Goal: Ask a question: Seek information or help from site administrators or community

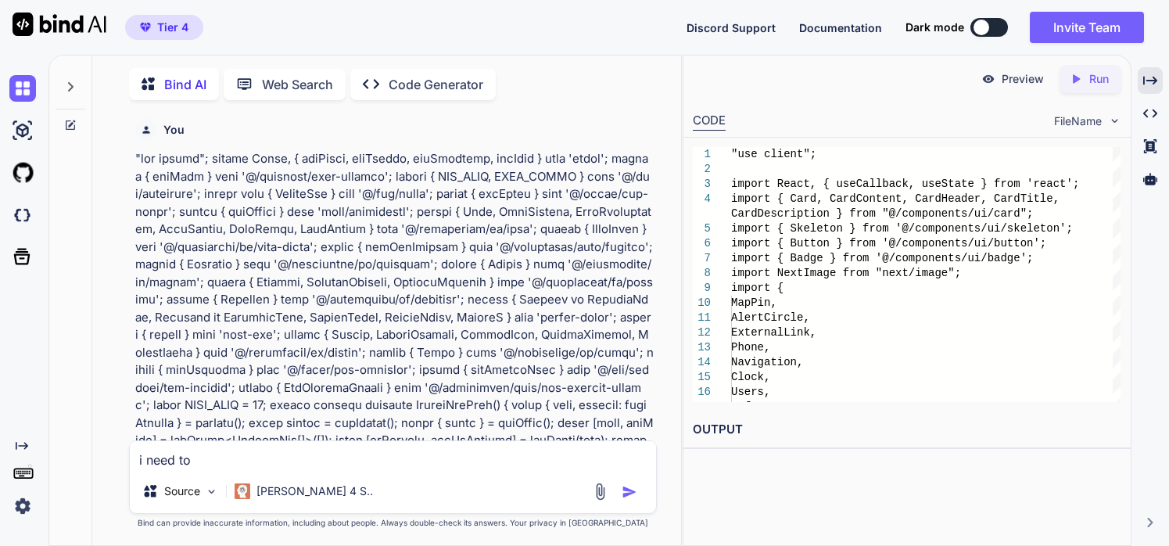
type textarea "i need to"
type textarea "x"
type textarea "i need to a"
type textarea "x"
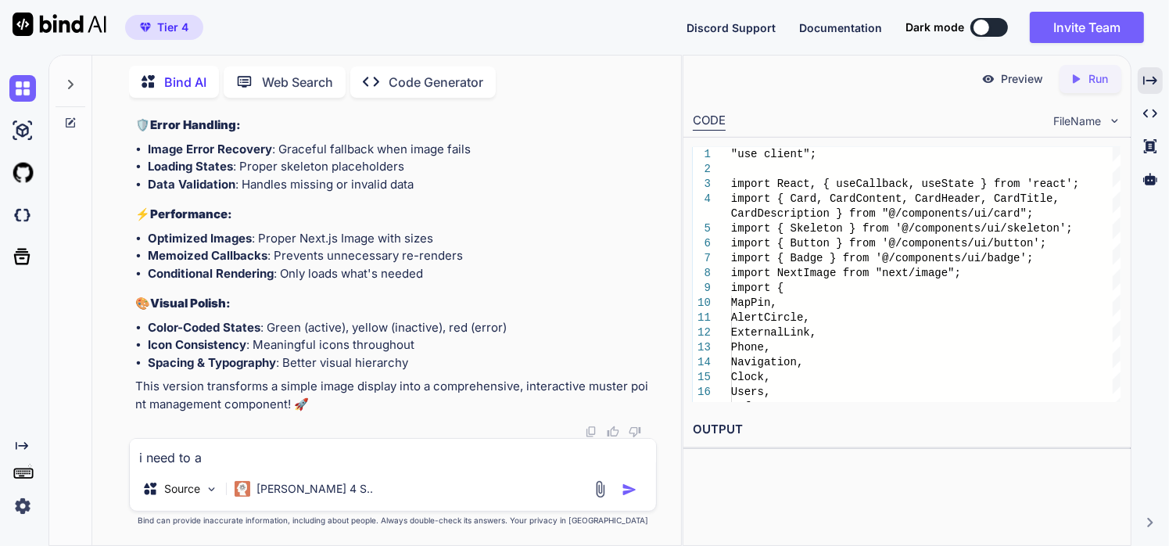
type textarea "i need to ad"
type textarea "x"
type textarea "i need to add"
type textarea "x"
type textarea "i need to add"
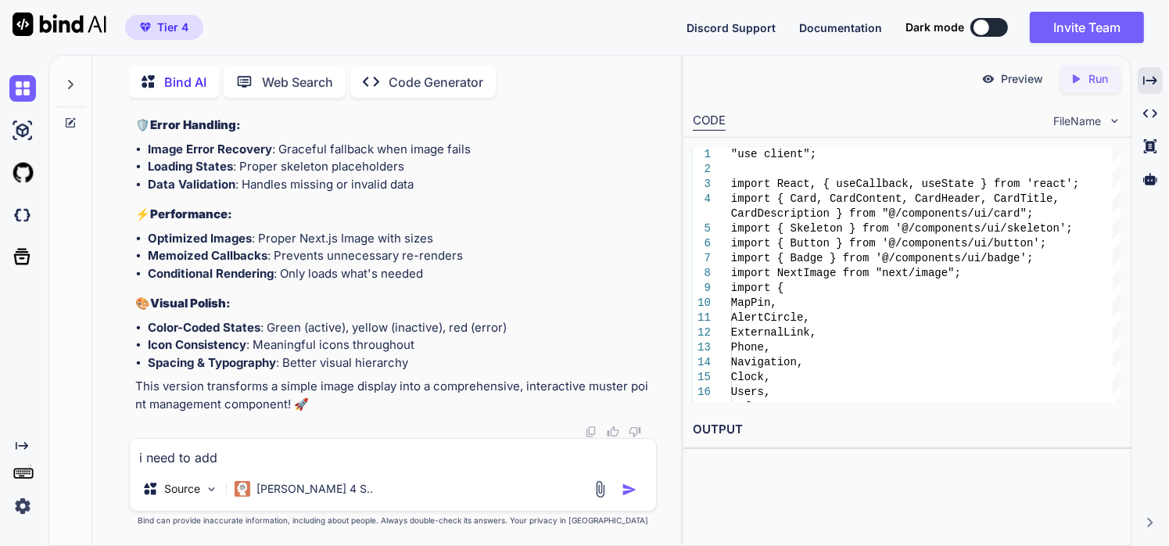
type textarea "x"
type textarea "i need to add a"
type textarea "x"
type textarea "i need to add a"
type textarea "x"
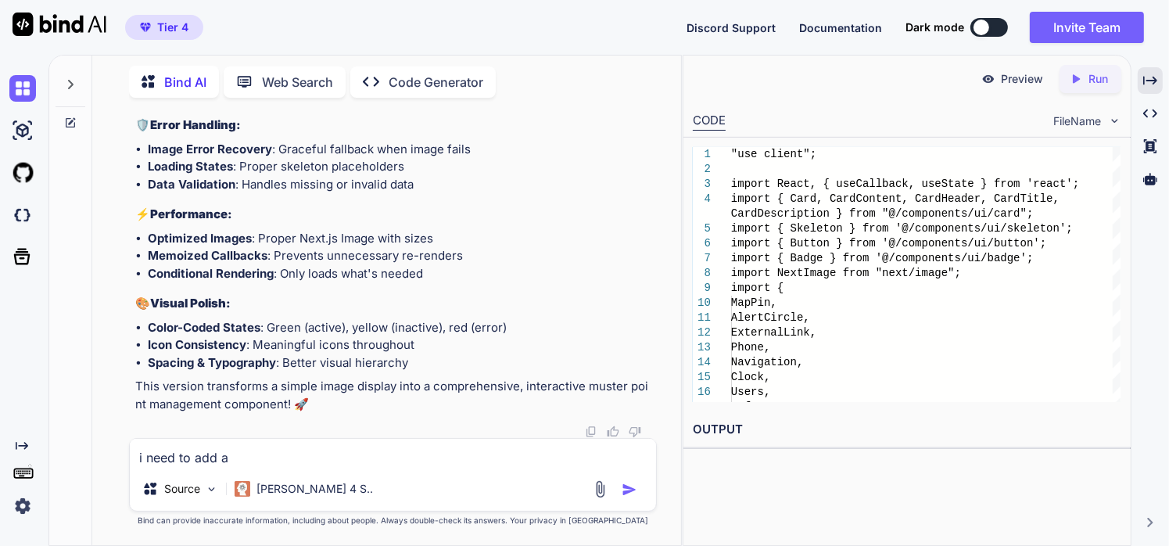
type textarea "i need to add a l"
type textarea "x"
type textarea "i need to add a li"
type textarea "x"
type textarea "i need to add a lit"
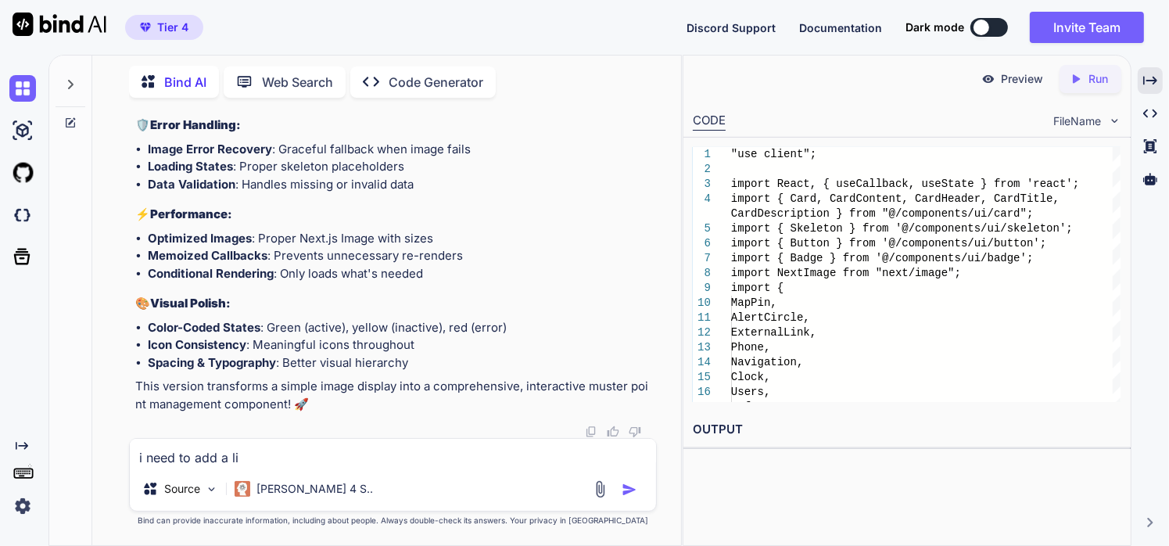
type textarea "x"
type textarea "i need to add a litt"
type textarea "x"
type textarea "i need to add a littl"
type textarea "x"
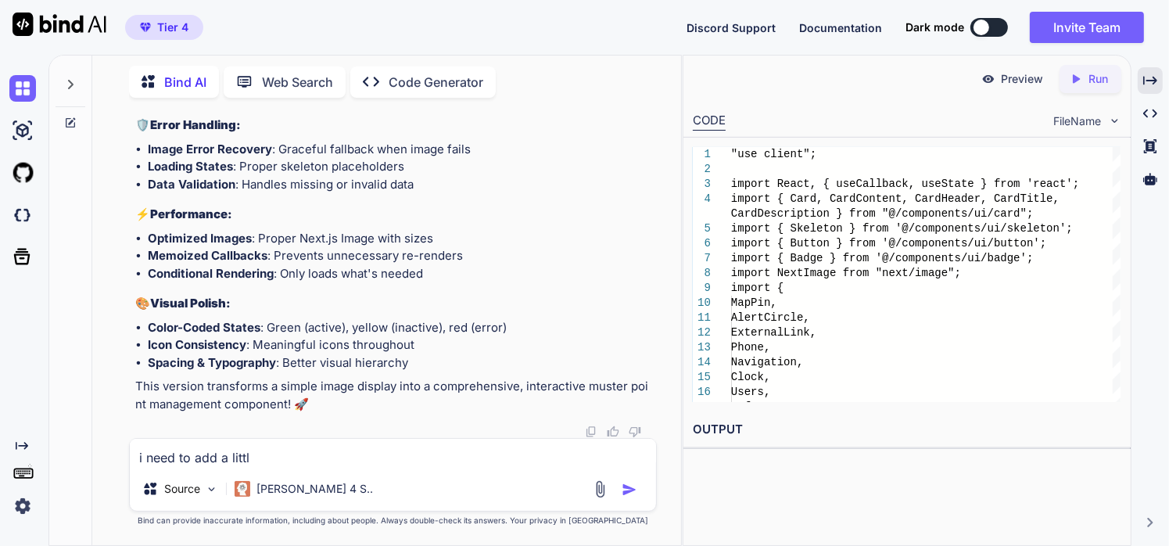
type textarea "i need to add a little"
type textarea "x"
type textarea "i need to add a little"
type textarea "x"
type textarea "i need to add a little p"
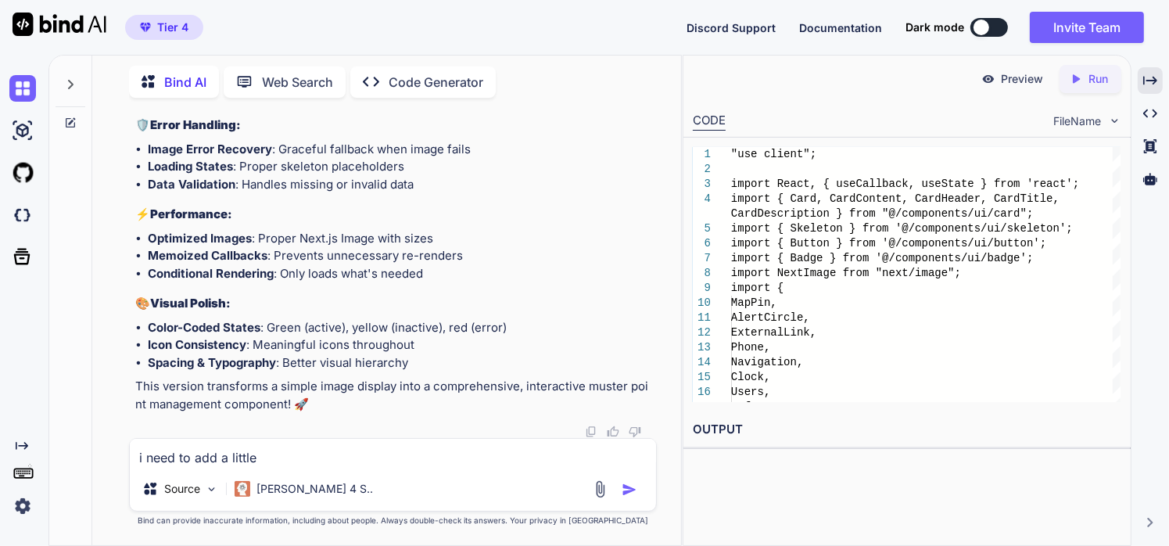
type textarea "x"
type textarea "i need to add a little pa"
type textarea "x"
type textarea "i need to add a little pad"
type textarea "x"
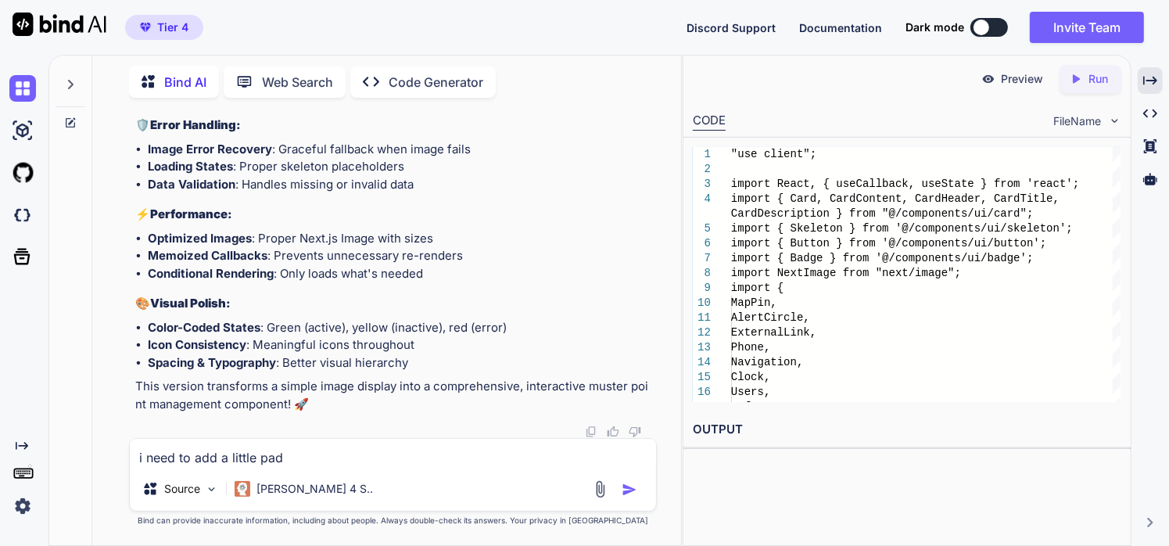
type textarea "i need to add a little padd"
type textarea "x"
type textarea "i need to add a little paddi"
type textarea "x"
type textarea "i need to add a little paddin"
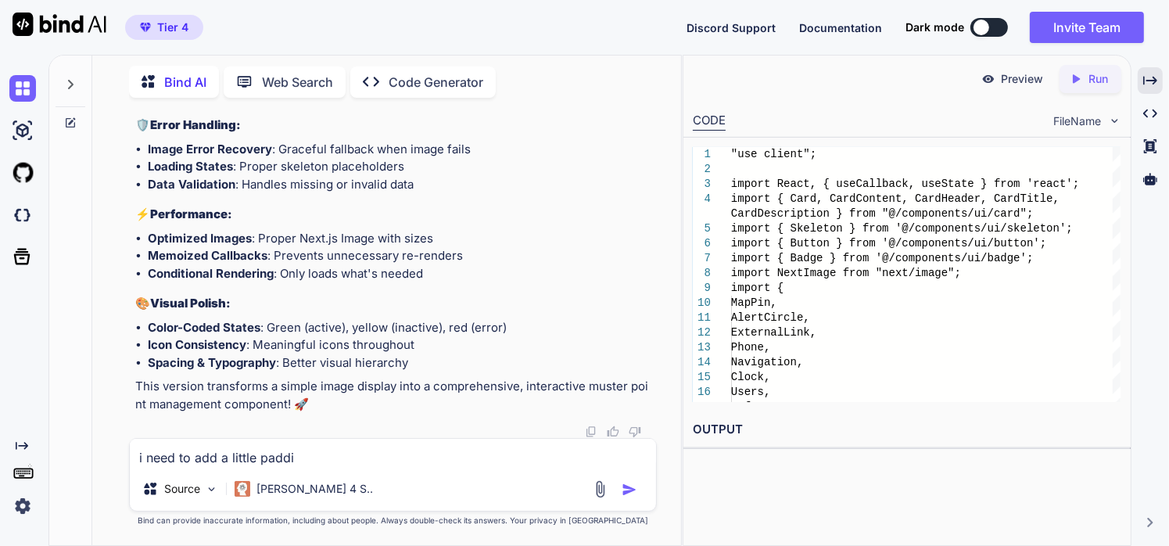
type textarea "x"
type textarea "i need to add a little padding"
type textarea "x"
type textarea "i need to add a little padding"
type textarea "x"
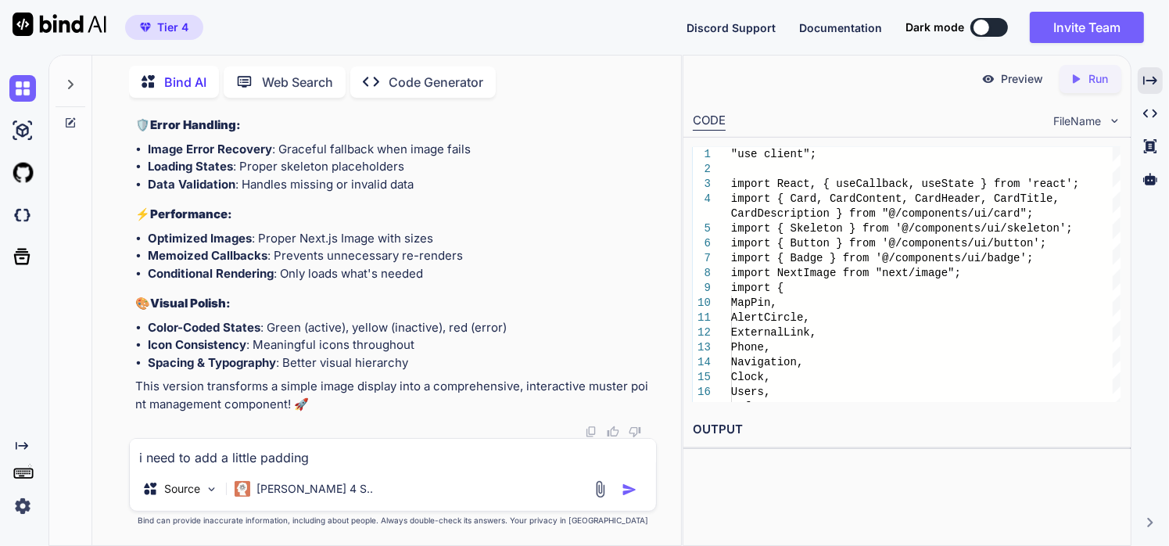
type textarea "i need to add a little padding f"
type textarea "x"
type textarea "i need to add a little padding fo"
type textarea "x"
type textarea "i need to add a little padding for"
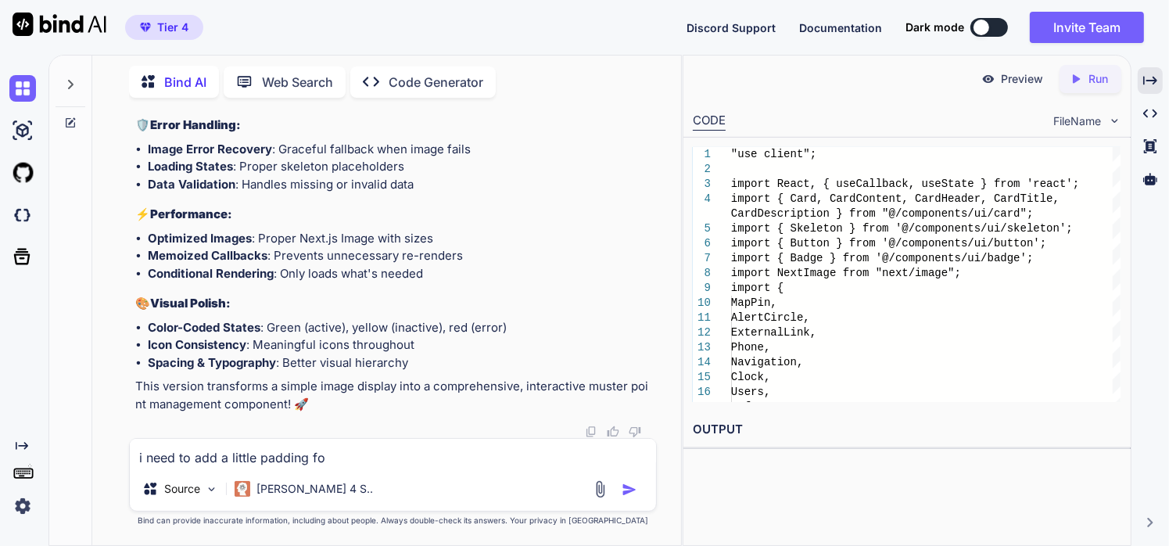
type textarea "x"
type textarea "i need to add a little padding for"
type textarea "x"
type textarea "i need to add a little padding for t"
type textarea "x"
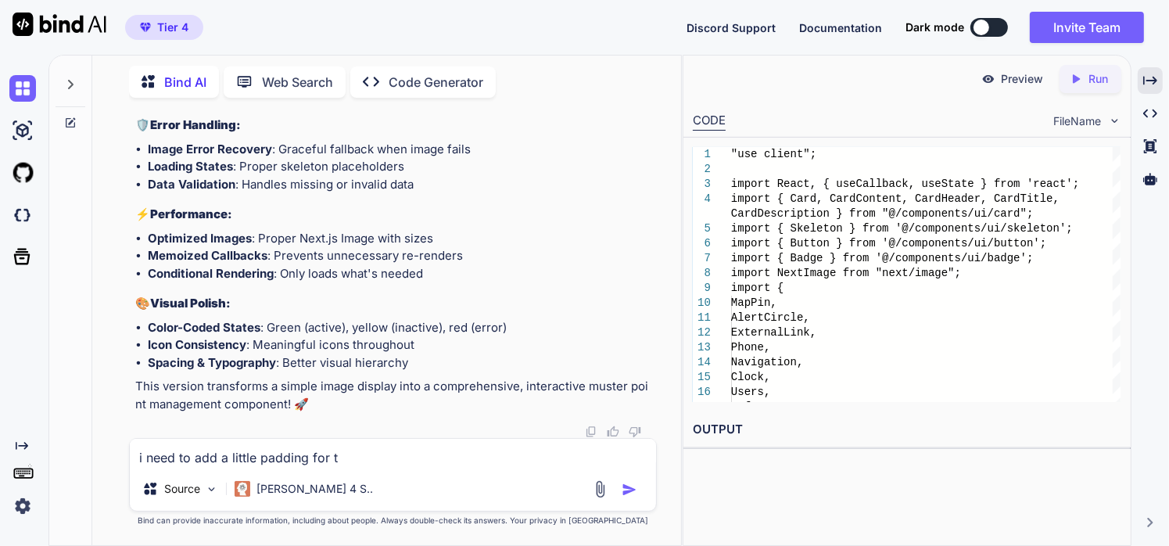
type textarea "i need to add a little padding for th"
type textarea "x"
type textarea "i need to add a little padding for th"
type textarea "x"
type textarea "i need to add a little padding for th h"
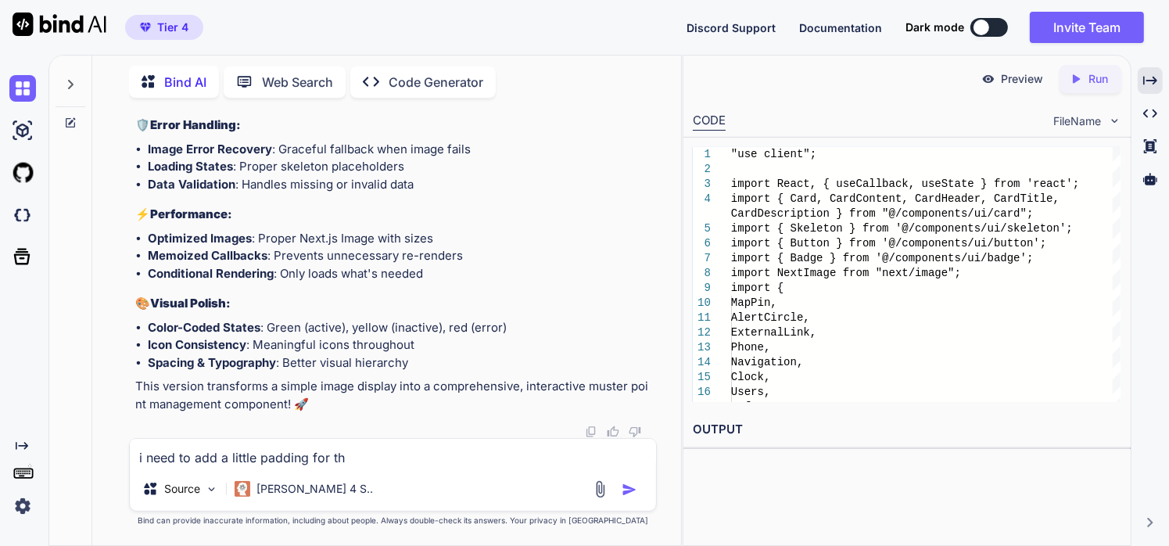
type textarea "x"
type textarea "i need to add a little padding for th hi"
type textarea "x"
type textarea "i need to add a little padding for th hig"
type textarea "x"
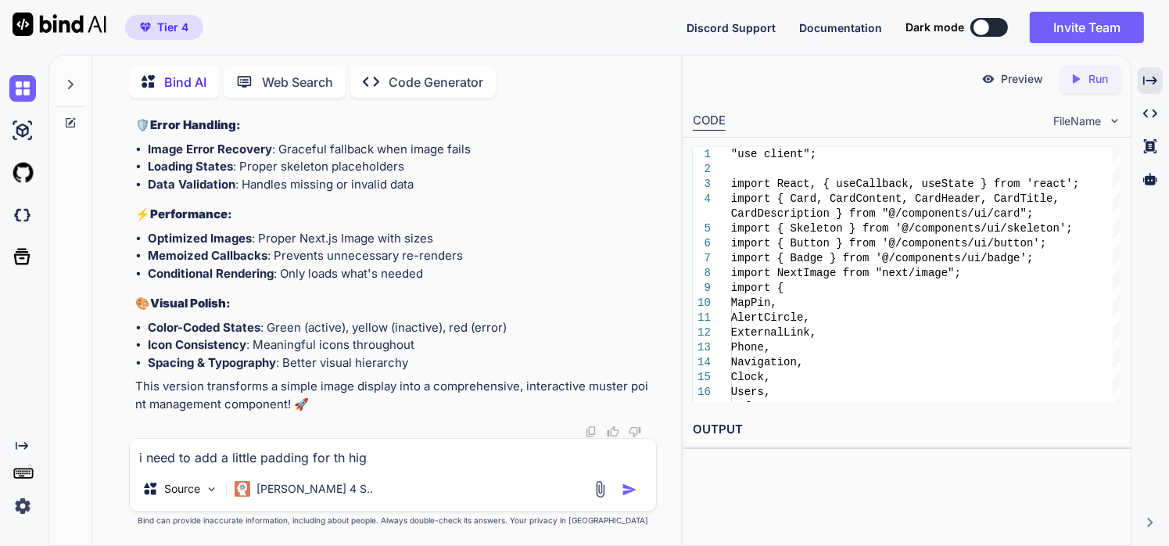
type textarea "i need to add a little padding for th high"
type textarea "x"
type textarea "i need to add a little padding for th highi"
type textarea "x"
type textarea "i need to add a little padding for th highil"
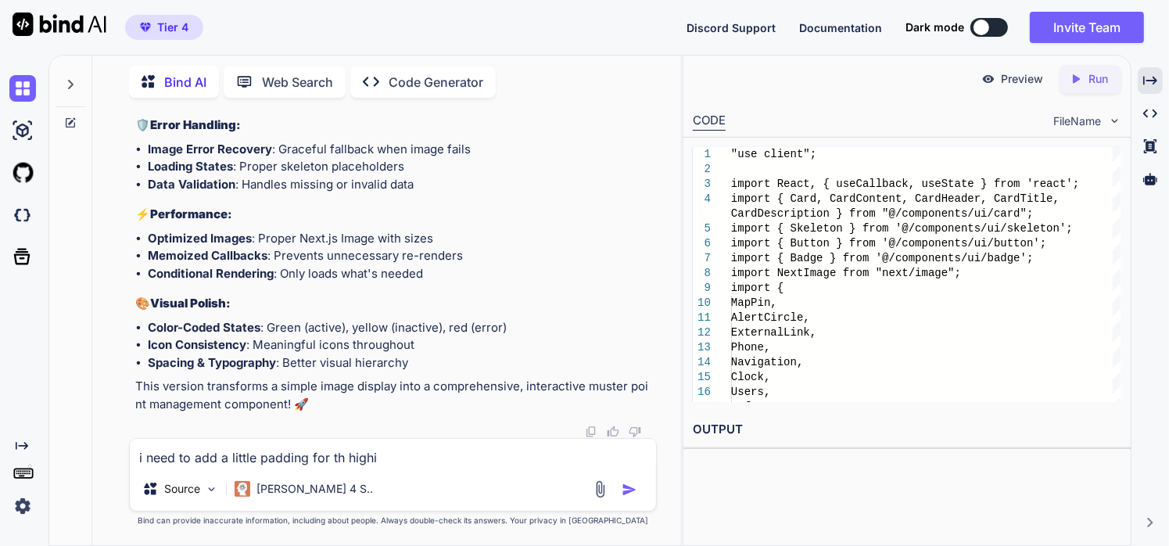
type textarea "x"
type textarea "i need to add a little padding for th highile"
type textarea "x"
type textarea "i need to add a little padding for th highiled"
type textarea "x"
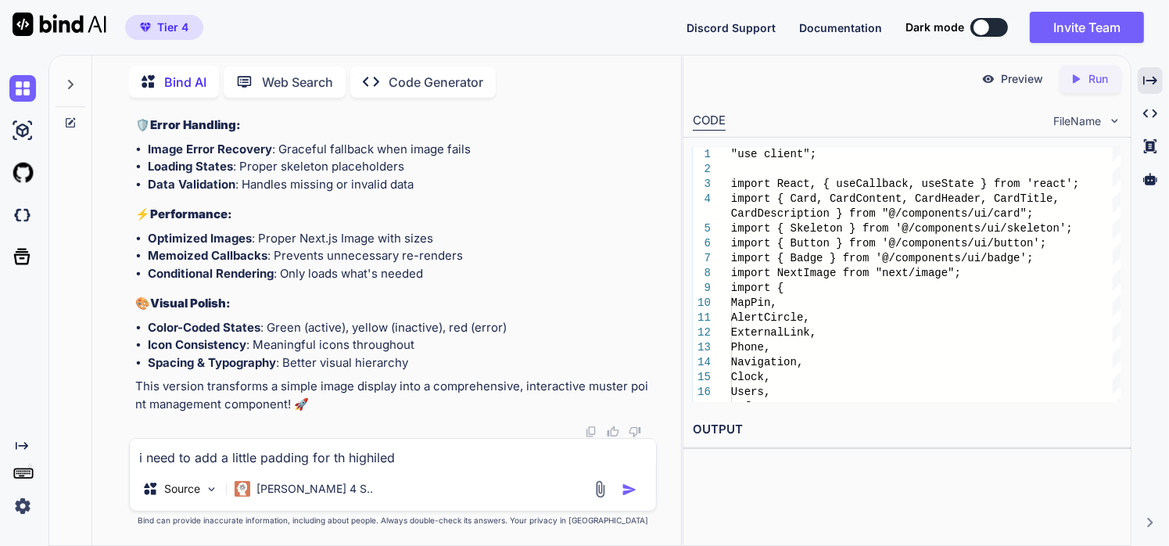
type textarea "i need to add a little padding for th highiled"
type textarea "x"
type textarea "i need to add a little padding for th highiled"
type textarea "x"
type textarea "i need to add a little padding for th highile"
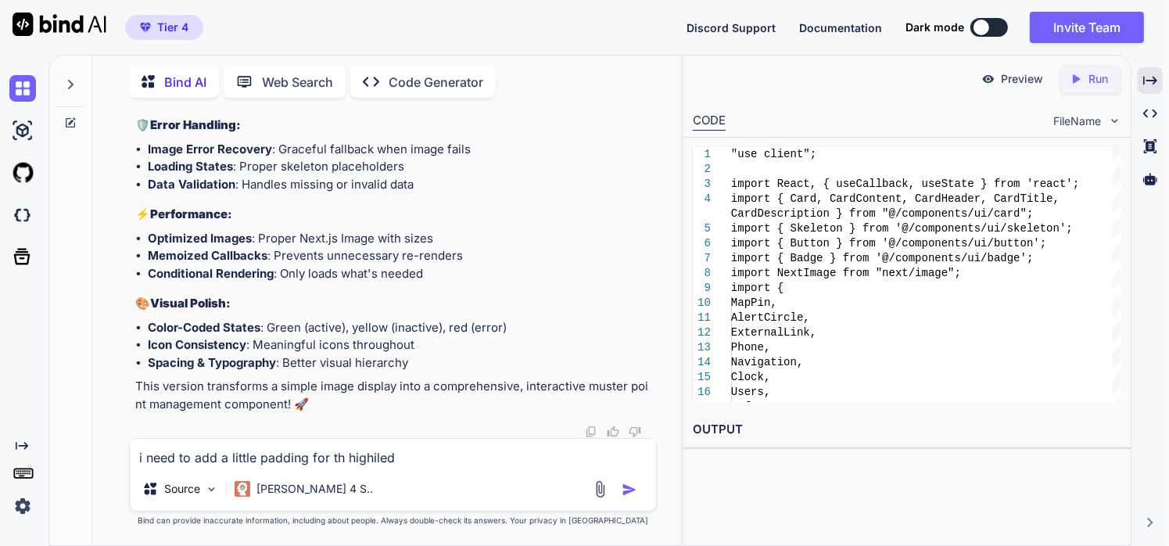
type textarea "x"
type textarea "i need to add a little padding for th highil"
type textarea "x"
type textarea "i need to add a little padding for th highili"
type textarea "x"
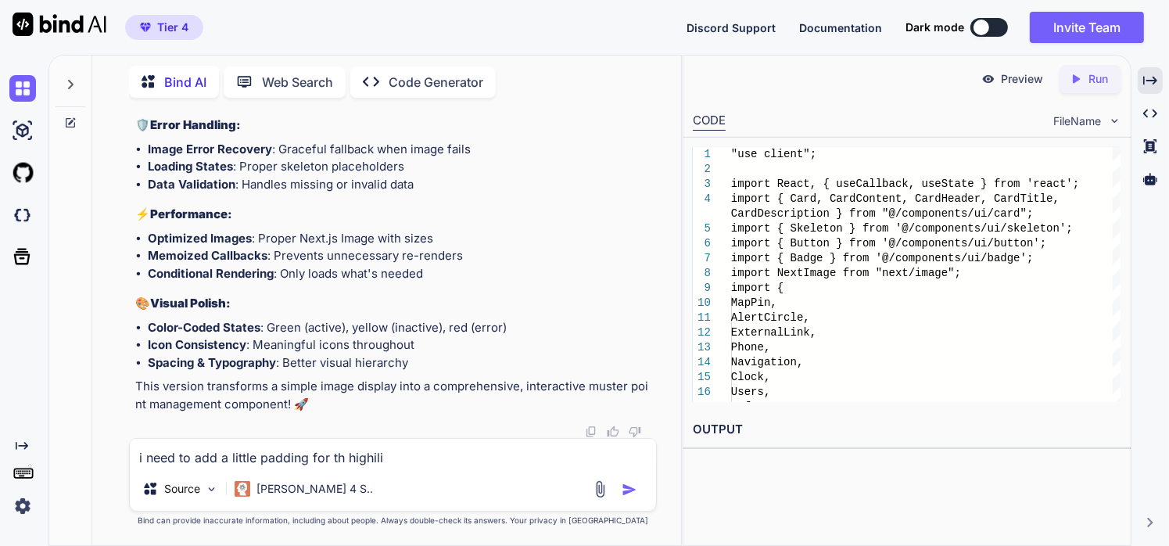
type textarea "i need to add a little padding for th highilit"
type textarea "x"
type textarea "i need to add a little padding for th highilite"
type textarea "x"
type textarea "i need to add a little padding for th highilited"
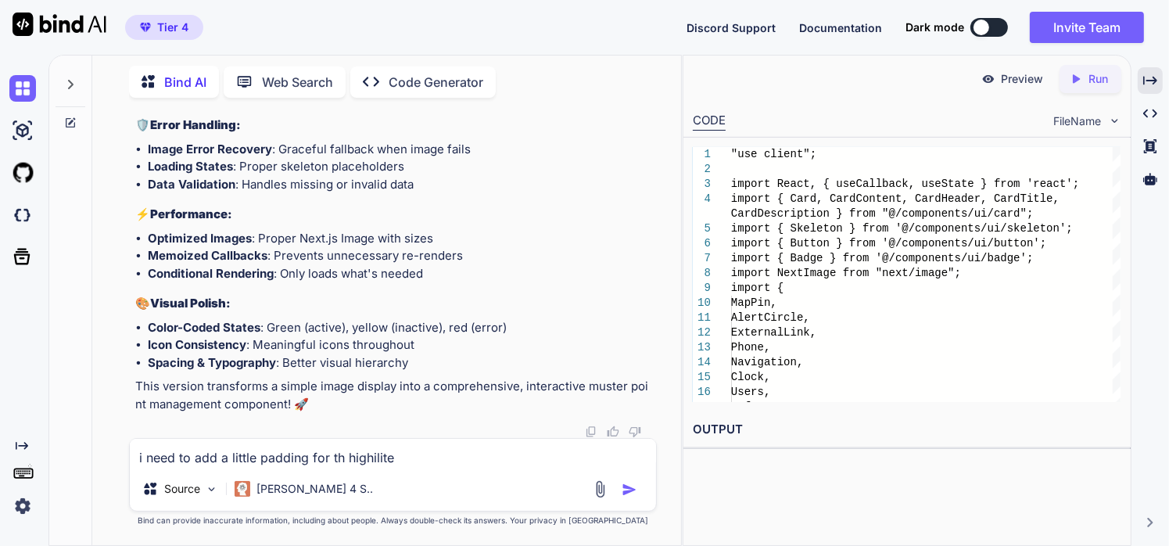
type textarea "x"
type textarea "i need to add a little padding for th highilited"
type textarea "x"
type textarea "i need to add a little padding for th highilited"
type textarea "x"
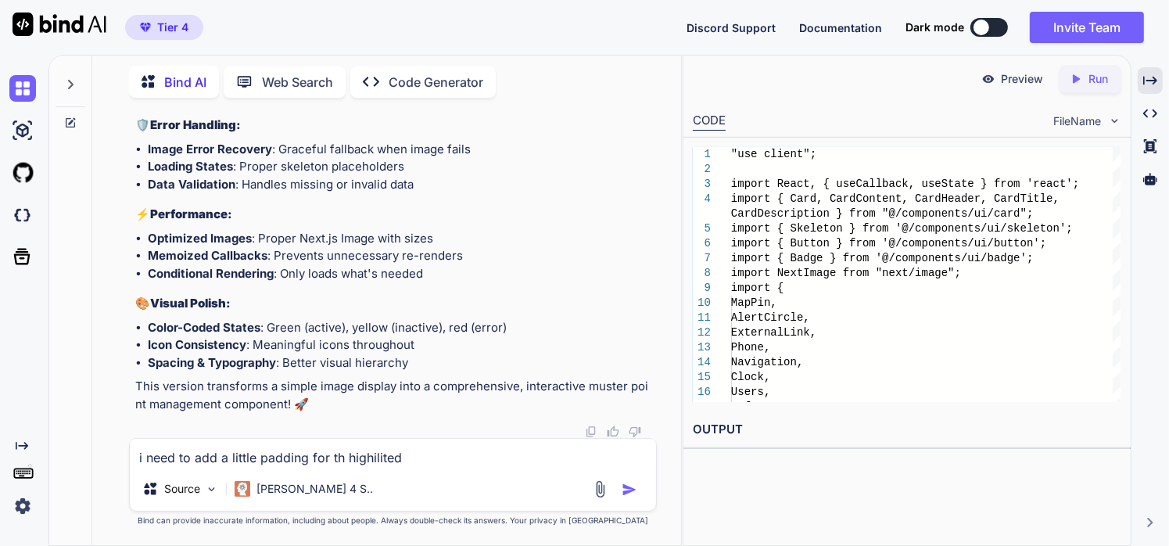
type textarea "i need to add a little padding for th highilite"
type textarea "x"
type textarea "i need to add a little padding for th highilit"
type textarea "x"
type textarea "i need to add a little padding for th highili"
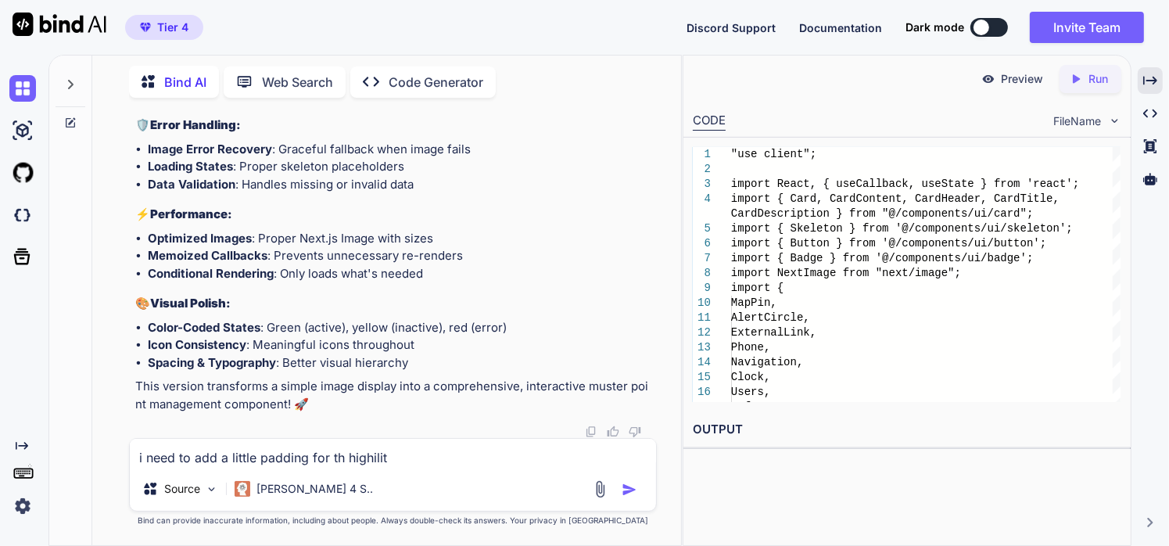
type textarea "x"
type textarea "i need to add a little padding for th highil"
type textarea "x"
type textarea "i need to add a little padding for th highi"
type textarea "x"
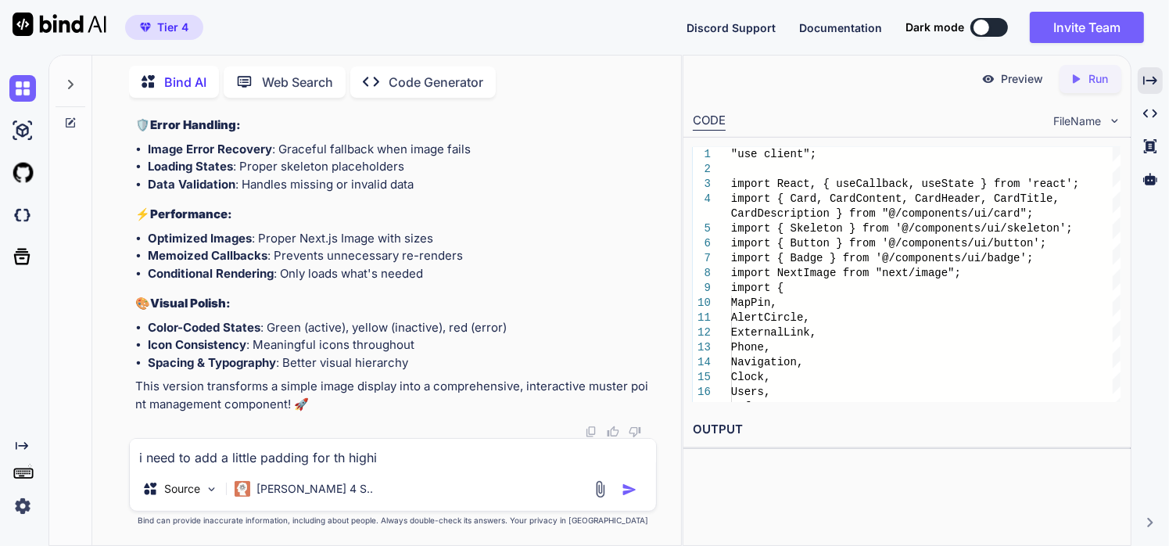
type textarea "i need to add a little padding for th highig"
type textarea "x"
type textarea "i need to add a little padding for th highigh"
type textarea "x"
type textarea "i need to add a little padding for th highighl"
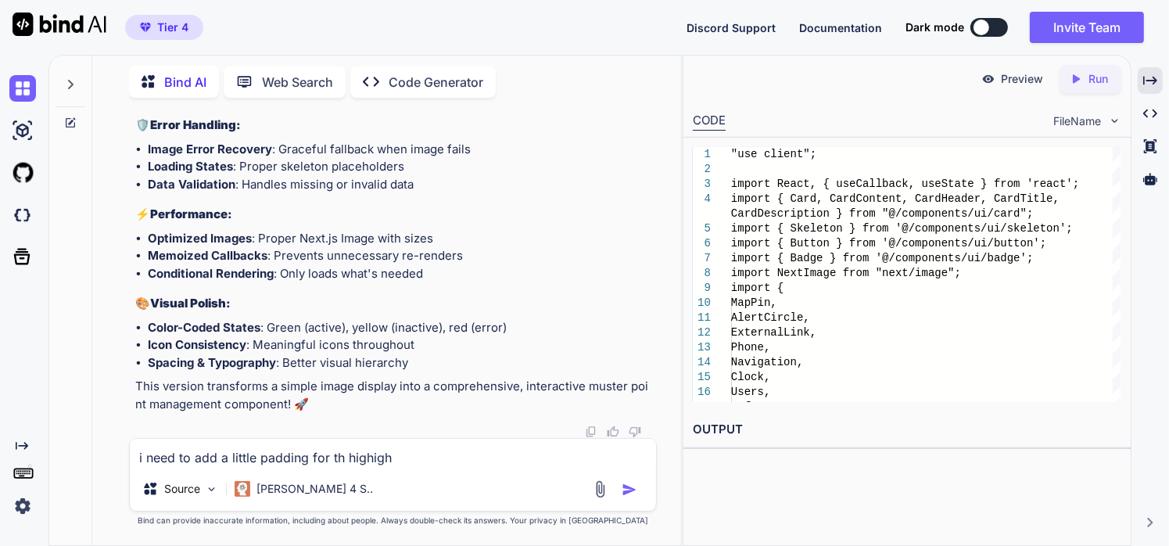
type textarea "x"
type textarea "i need to add a little padding for th highighli"
type textarea "x"
type textarea "i need to add a little padding for th highighlit"
type textarea "x"
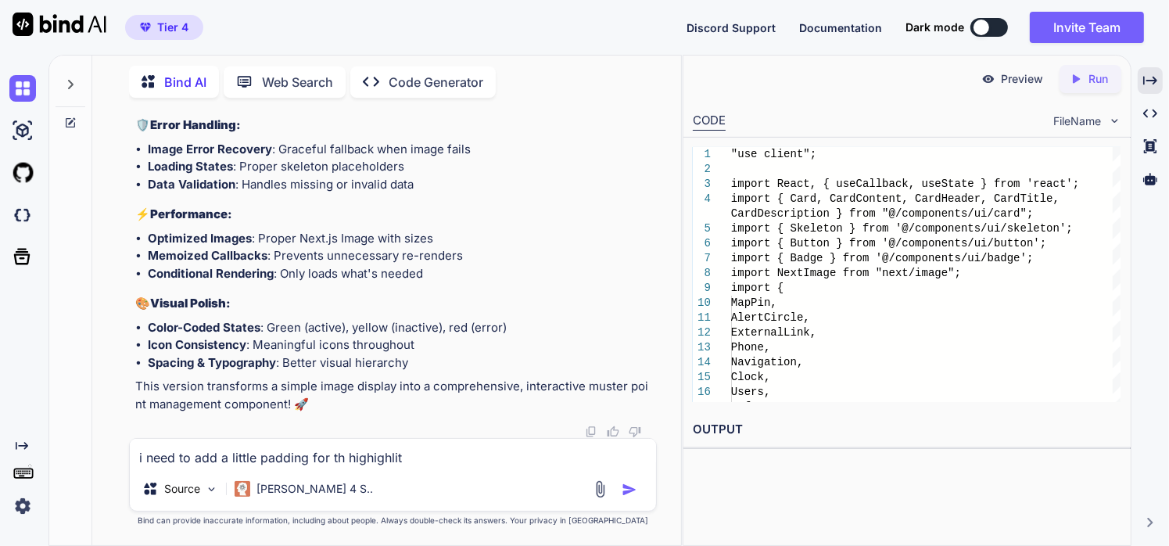
type textarea "i need to add a little padding for th highighlite"
type textarea "x"
type textarea "i need to add a little padding for th highighlited"
type textarea "x"
type textarea "i need to add a little padding for th highighlited"
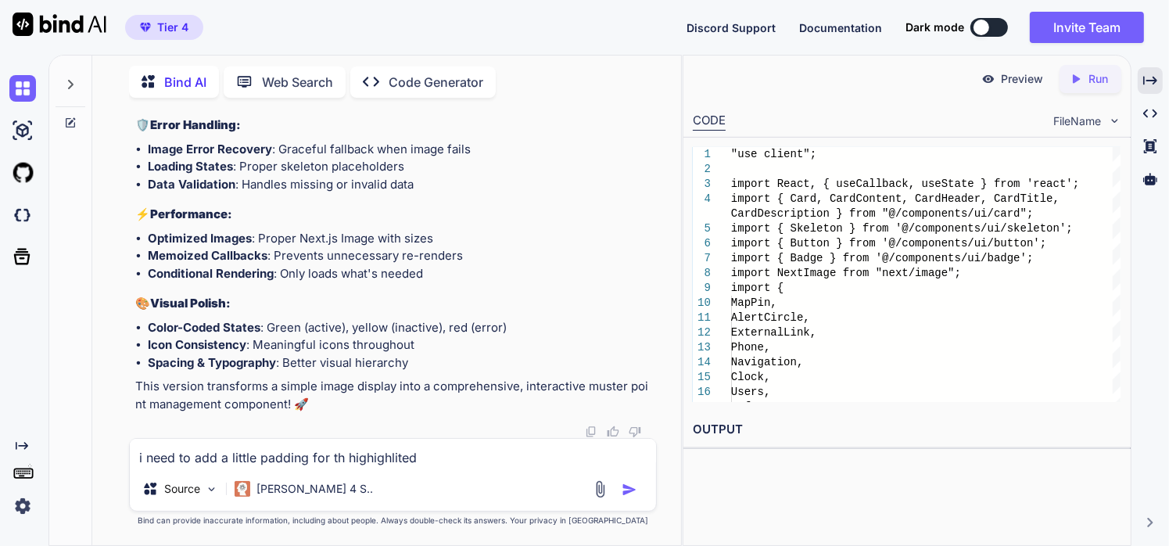
type textarea "x"
type textarea "i need to add a little padding for th highighlited p"
type textarea "x"
type textarea "i need to add a little padding for th highighlited pa"
type textarea "x"
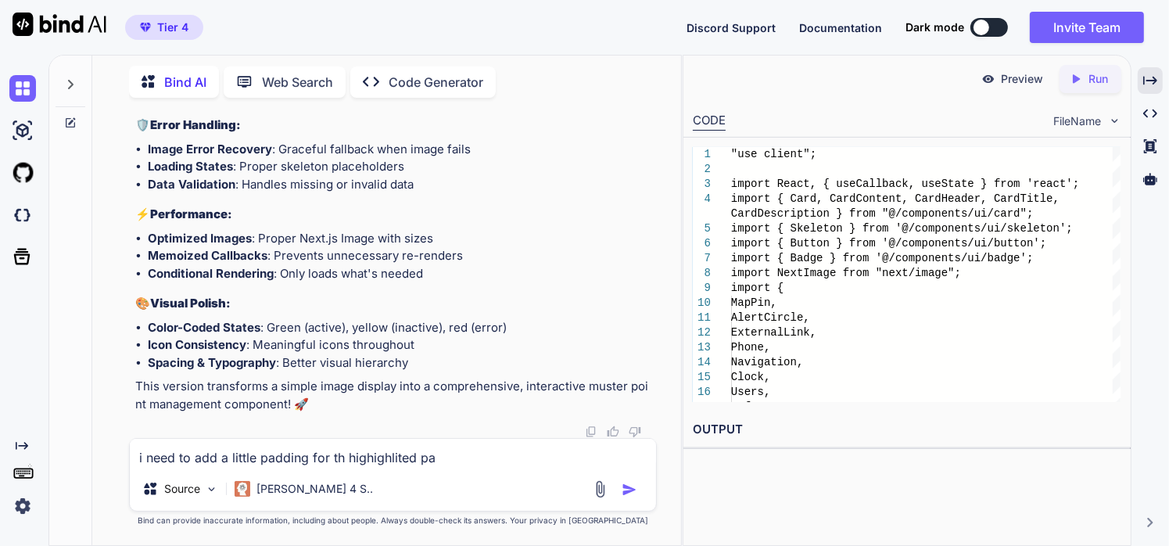
type textarea "i need to add a little padding for th highighlited pag"
type textarea "x"
type textarea "i need to add a little padding for th highighlited page"
type textarea "x"
type textarea "i need to add a little padding for th highighlited page"
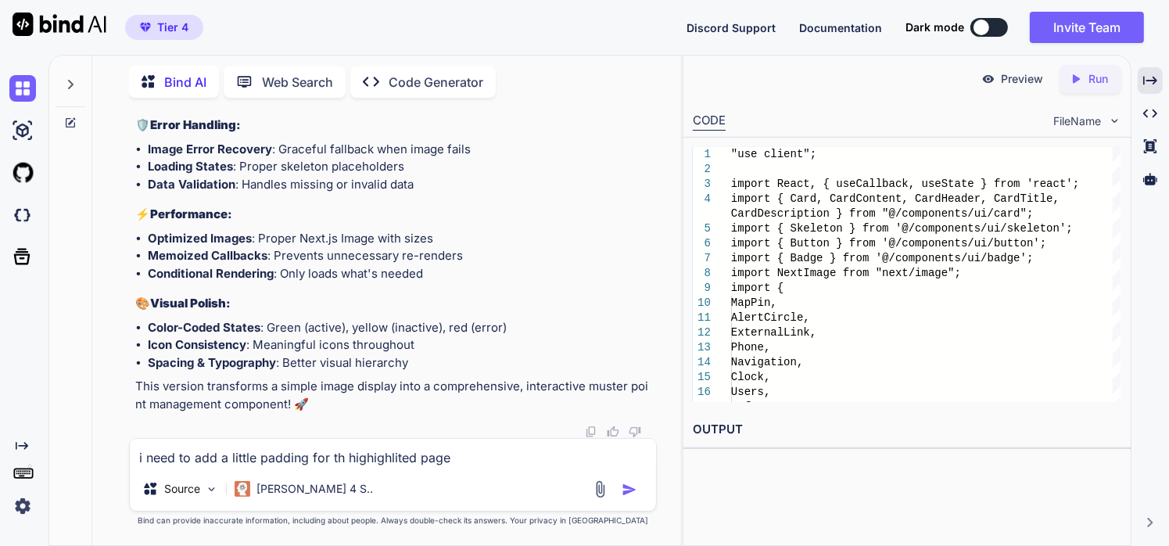
type textarea "x"
type textarea "i need to add a little padding for th highighlited page s"
type textarea "x"
type textarea "i need to add a little padding for th highighlited page sq"
type textarea "x"
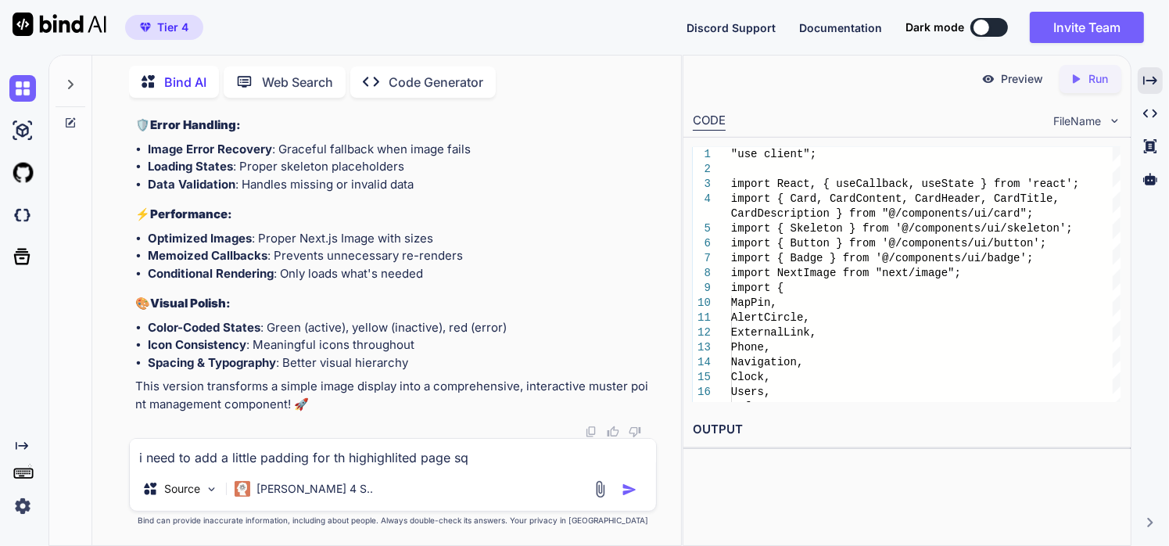
type textarea "i need to add a little padding for th highighlited page squ"
type textarea "x"
type textarea "i need to add a little padding for th highighlited page squa"
type textarea "x"
type textarea "i need to add a little padding for th highighlited page squar"
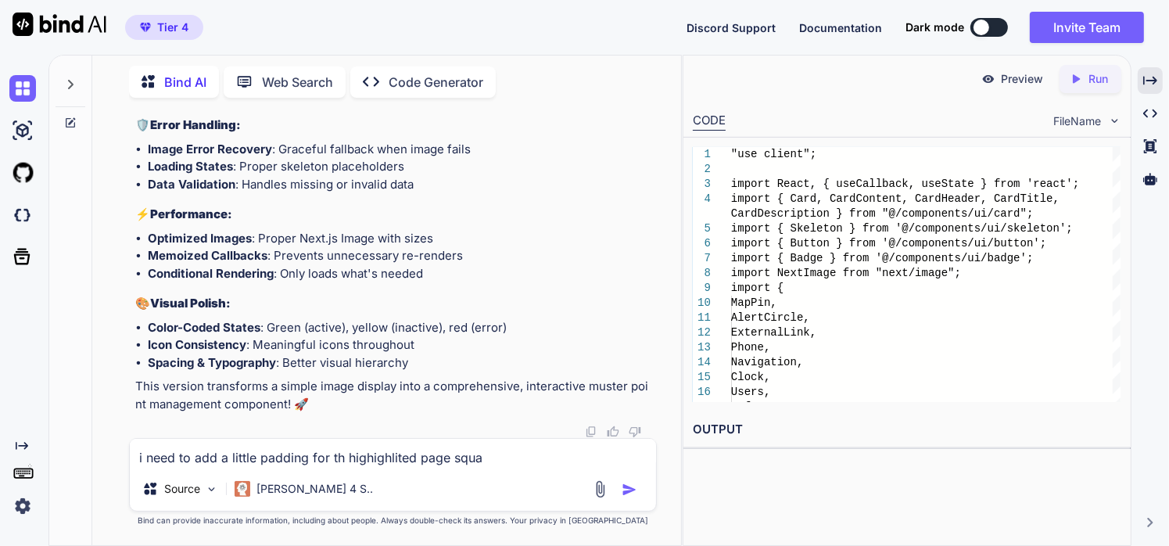
type textarea "x"
type textarea "i need to add a little padding for th highighlited page square"
type textarea "x"
type textarea "i need to add a little padding for th highighlited page square"
type textarea "x"
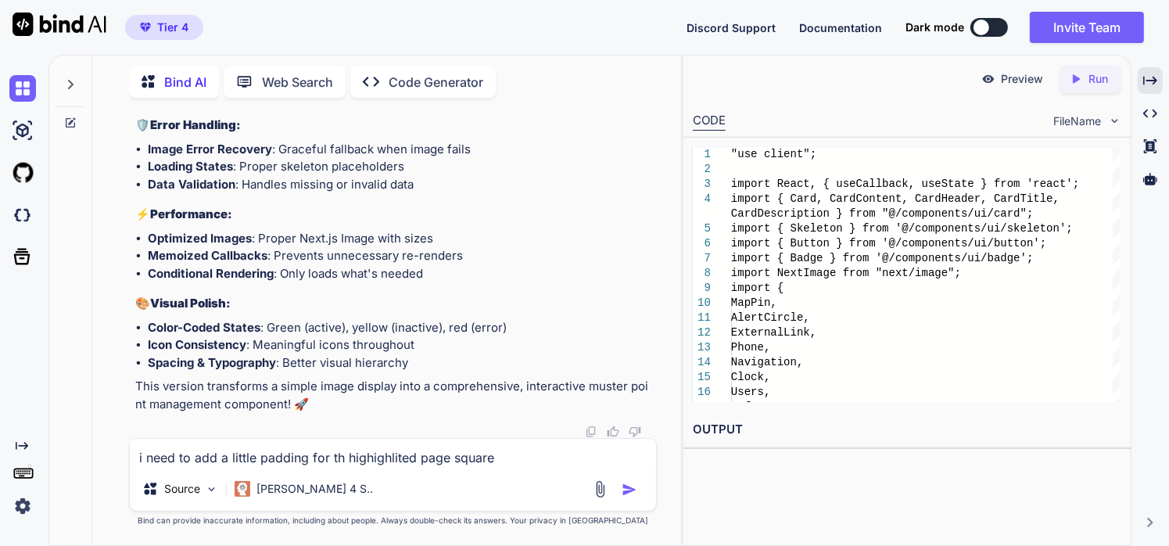
type textarea "i need to add a little padding for th highighlited page square n"
type textarea "x"
type textarea "i need to add a little padding for th highighlited page square no"
type textarea "x"
type textarea "i need to add a little padding for th highighlited page square not"
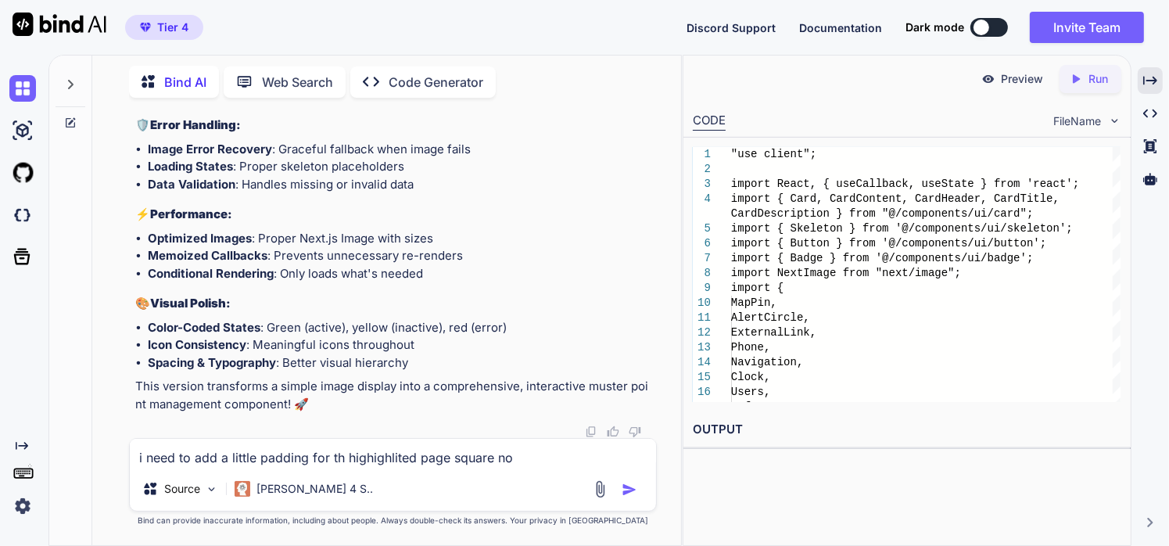
type textarea "x"
type textarea "i need to add a little padding for th highighlited page square not"
type textarea "x"
type textarea "i need to add a little padding for th highighlited page square not t"
type textarea "x"
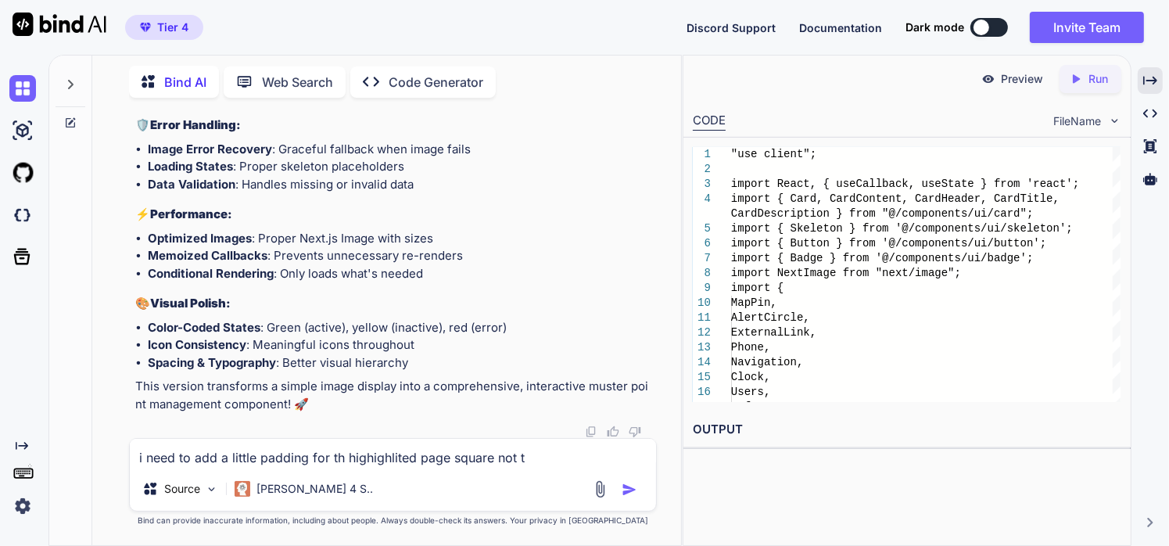
type textarea "i need to add a little padding for th highighlited page square not to"
type textarea "x"
type textarea "i need to add a little padding for th highighlited page square not to"
type textarea "x"
type textarea "i need to add a little padding for th highighlited page square not to g"
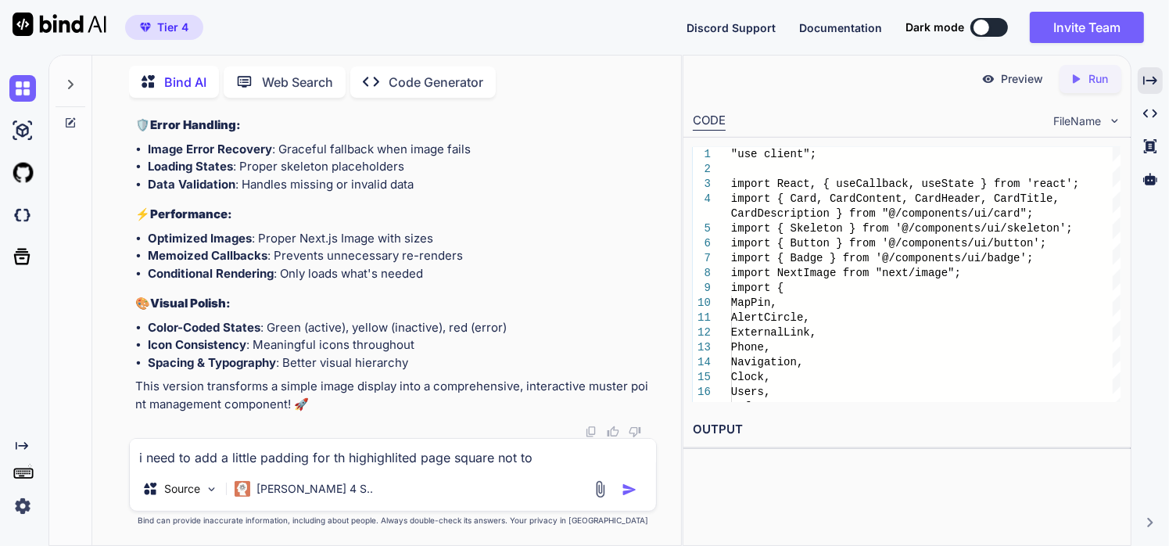
type textarea "x"
type textarea "i need to add a little padding for th highighlited page square not to ge"
type textarea "x"
type textarea "i need to add a little padding for th highighlited page square not to get"
type textarea "x"
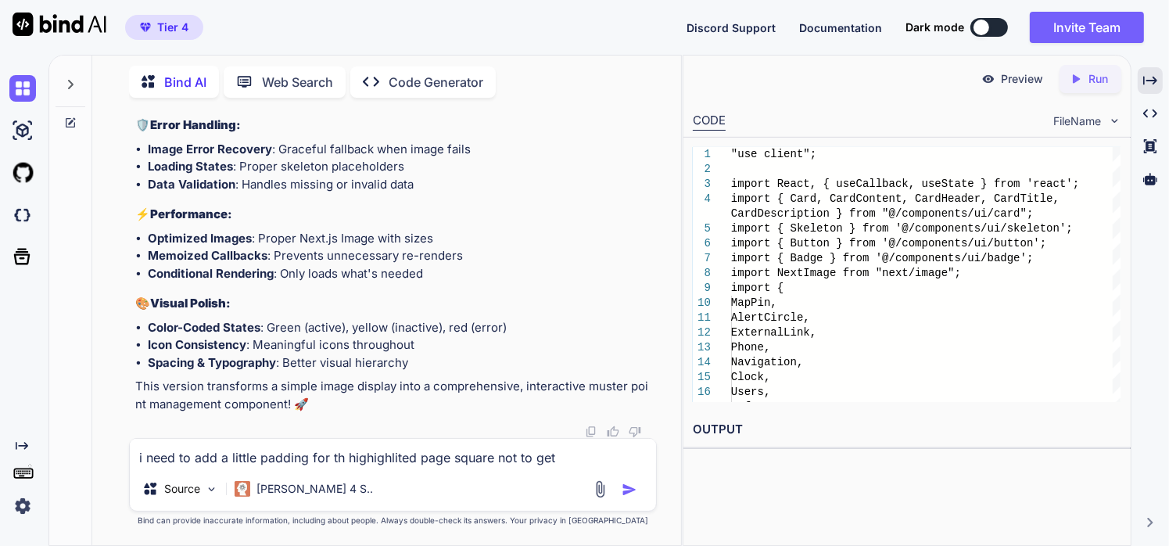
type textarea "i need to add a little padding for th highighlited page square not to get"
type textarea "x"
type textarea "i need to add a little padding for th highighlited page square not to get c"
type textarea "x"
type textarea "i need to add a little padding for th highighlited page square not to get cu"
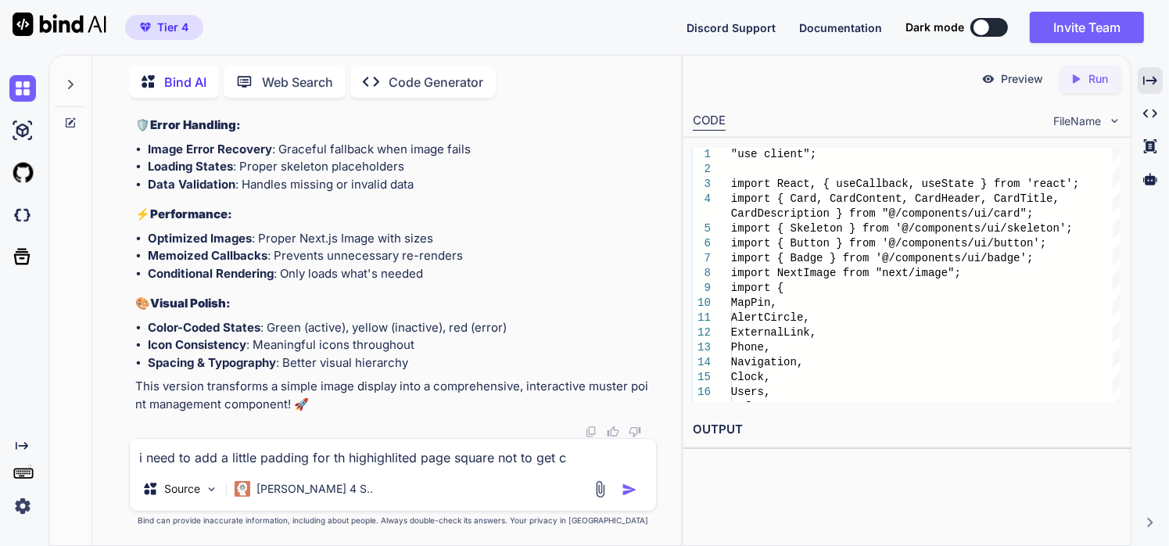
type textarea "x"
type textarea "i need to add a little padding for th highighlited page square not to get cut"
type textarea "x"
type textarea "i need to add a little padding for th highighlited page square not to get cut"
type textarea "x"
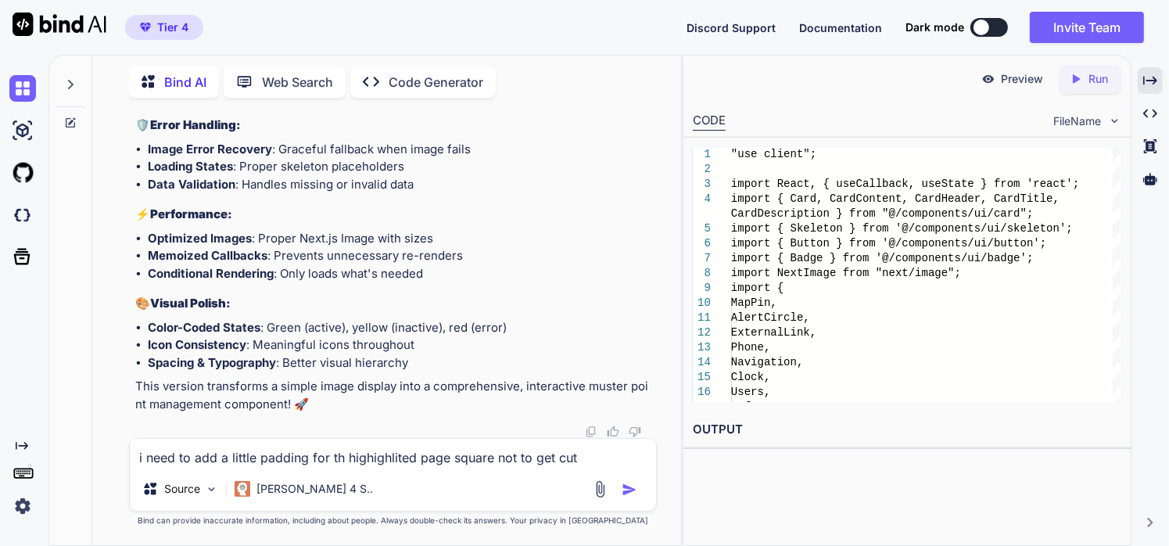
type textarea "i need to add a little padding for th highighlited page square not to get cut o"
type textarea "x"
type textarea "i need to add a little padding for th highighlited page square not to get cut of"
type textarea "x"
type textarea "i need to add a little padding for th highighlited page square not to get cut o…"
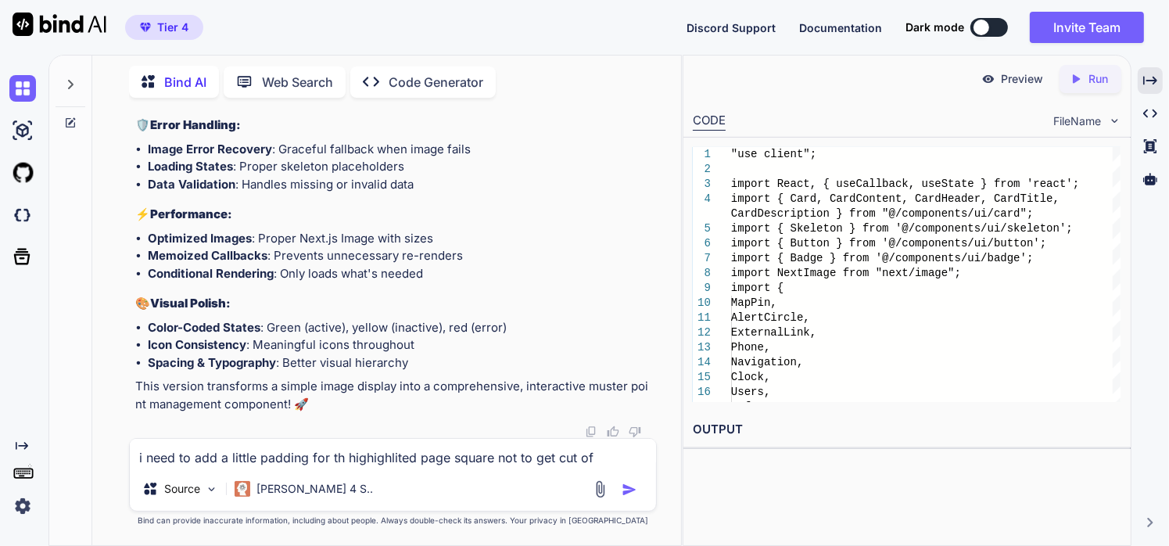
type textarea "x"
type textarea "i need to add a little padding for th highighlited page square not to get cut o…"
type textarea "x"
click at [380, 457] on textarea "i need to add a little padding for th highighlited page square not to get cut o…" at bounding box center [393, 453] width 527 height 28
click at [381, 456] on textarea "i need to add a little padding for th highighlited page square not to get cut o…" at bounding box center [393, 453] width 527 height 28
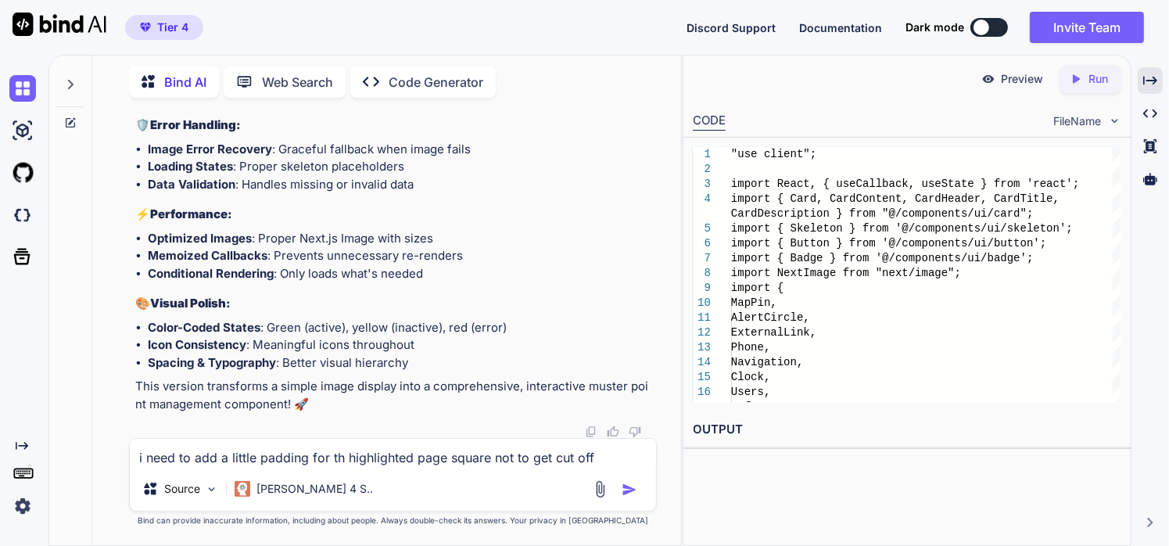
click at [339, 457] on textarea "i need to add a little padding for th highlighted page square not to get cut off" at bounding box center [393, 453] width 527 height 28
type textarea "i need to add a little padding for the highlighted page square not to get cut o…"
click at [600, 482] on img at bounding box center [600, 489] width 18 height 18
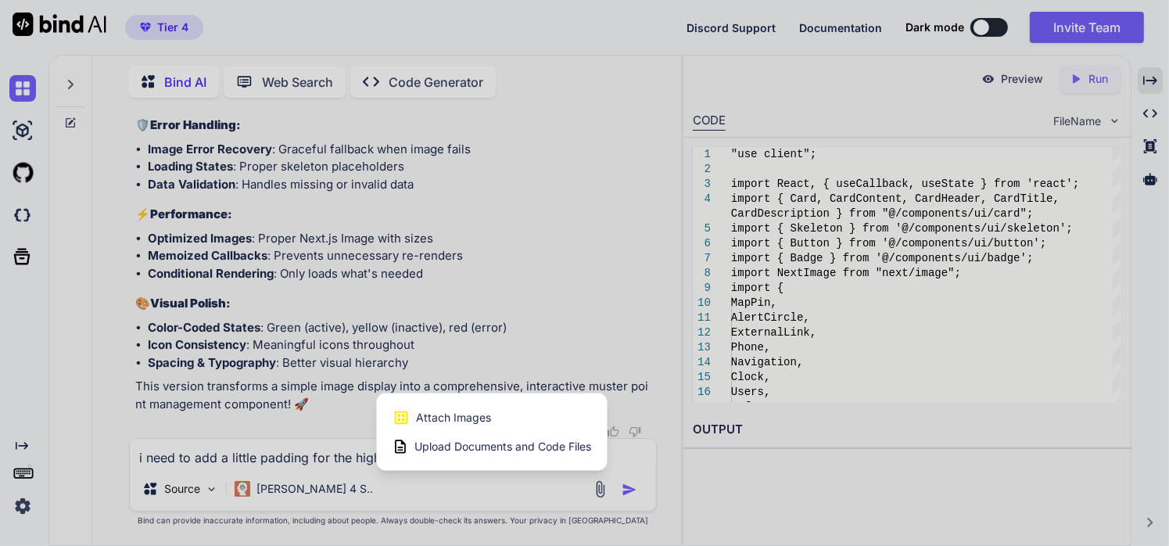
click at [450, 421] on span "Attach Images" at bounding box center [453, 418] width 75 height 16
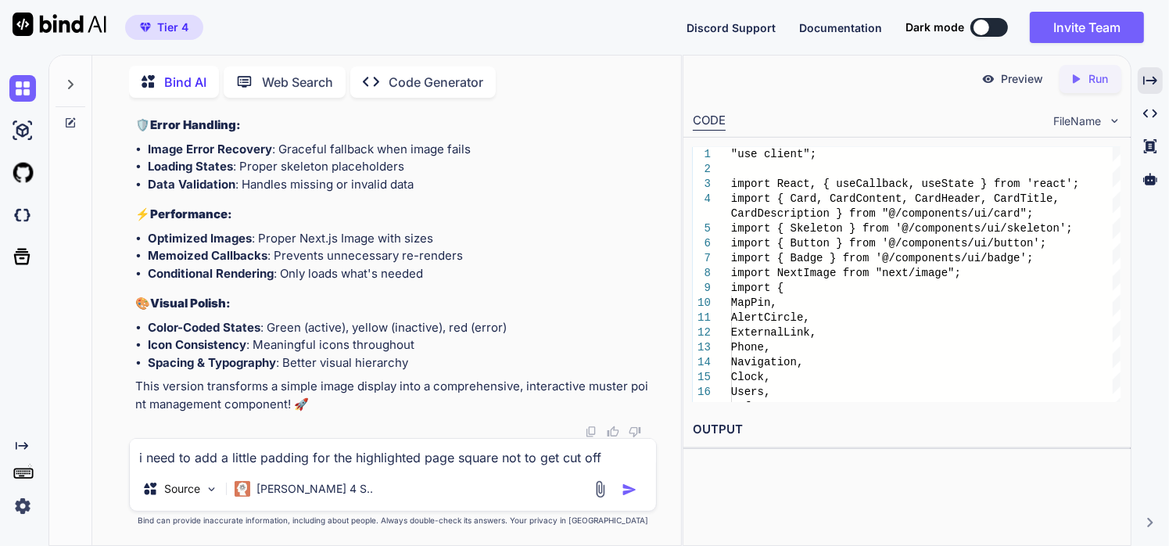
type input "C:\fakepath\Screenshot [DATE] 185447.png"
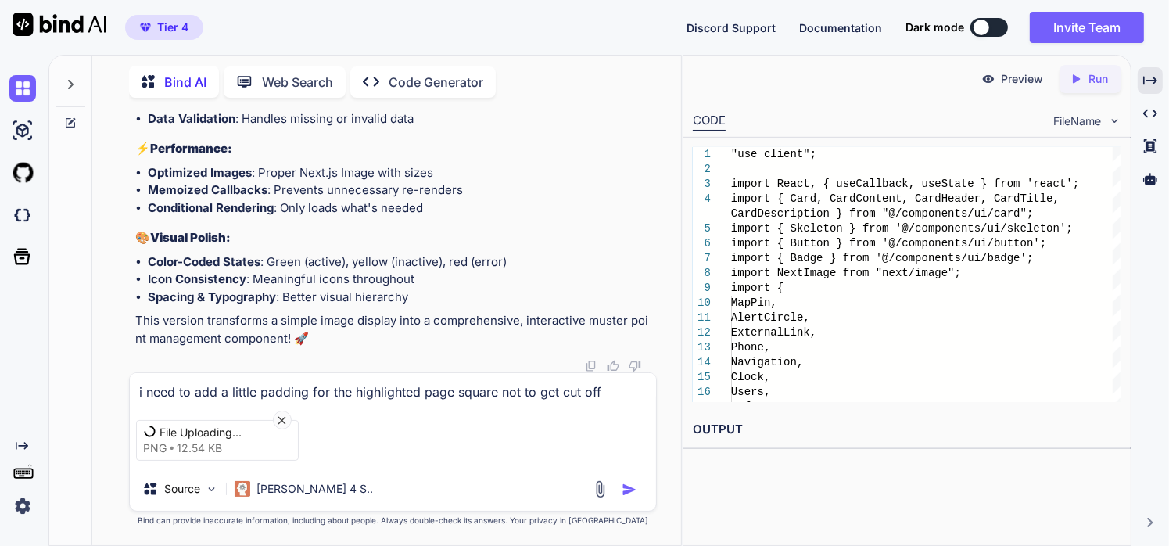
click at [598, 387] on textarea "i need to add a little padding for the highlighted page square not to get cut o…" at bounding box center [393, 387] width 527 height 28
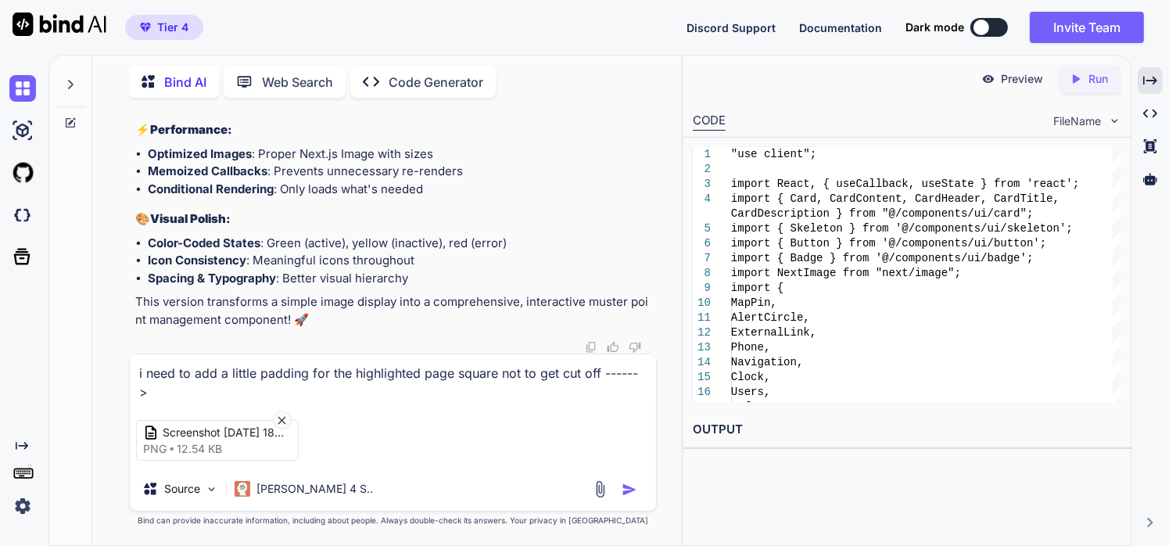
paste textarea ""use client"; import React, { useState, useMemo, useEffect } from 'react'; impo…"
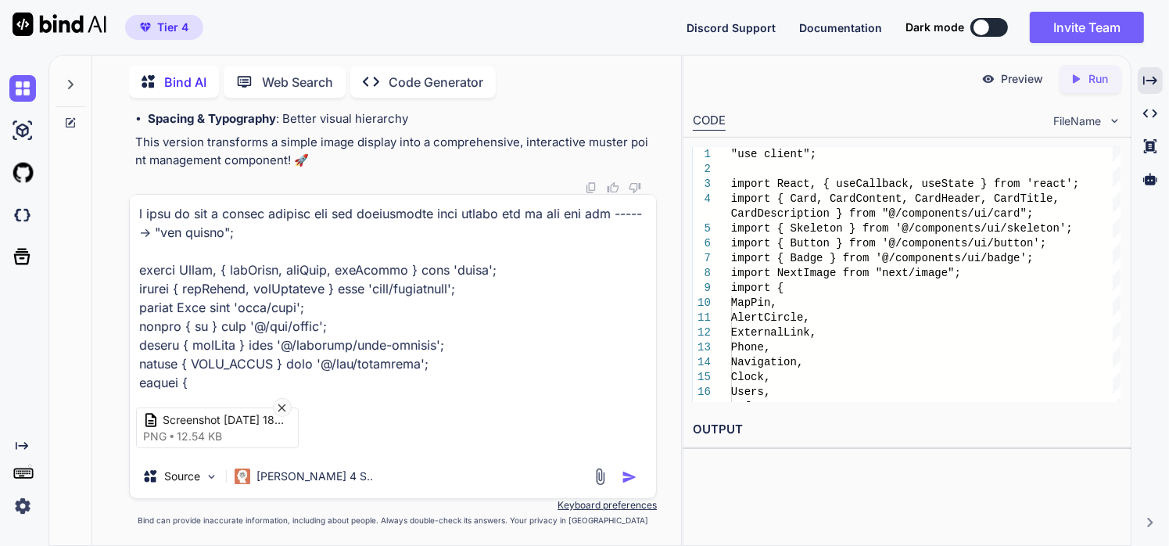
scroll to position [9928, 0]
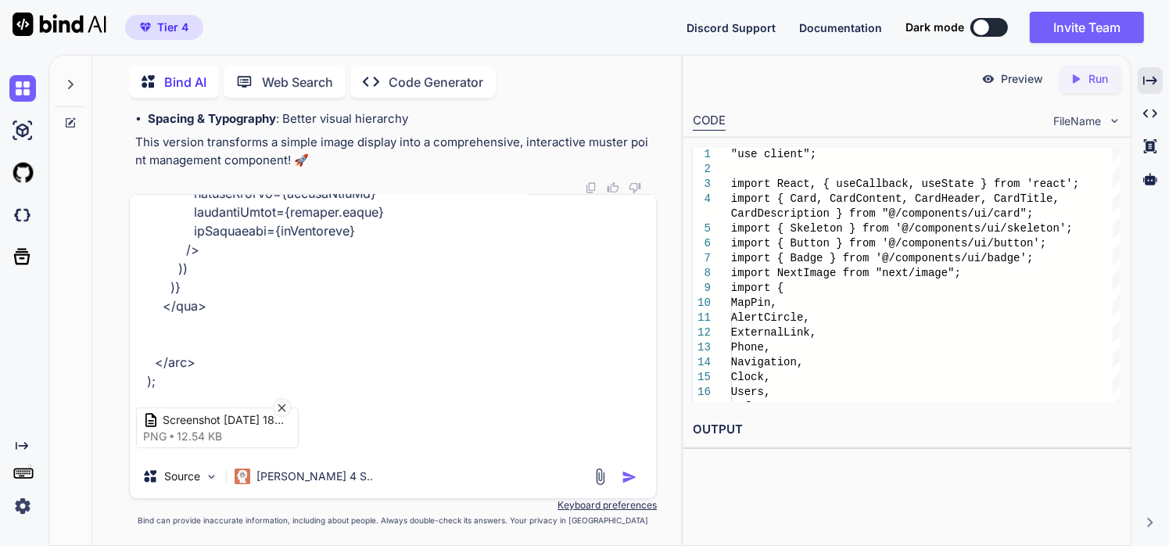
type textarea "i need to add a little padding for the highlighted page square not to get cut o…"
click at [629, 479] on img "button" at bounding box center [630, 477] width 16 height 16
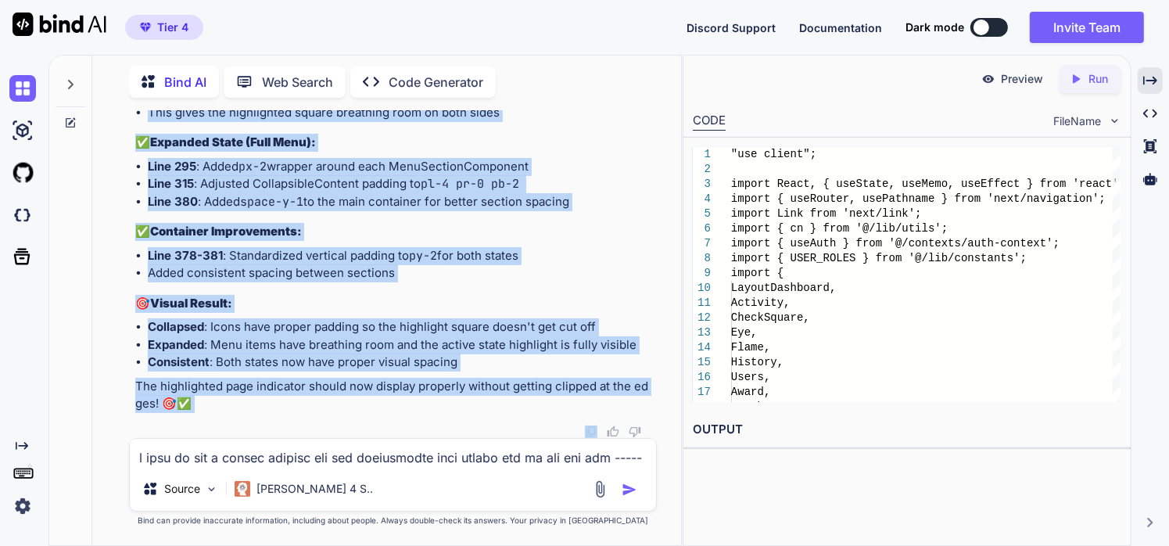
scroll to position [520266, 0]
drag, startPoint x: 135, startPoint y: 238, endPoint x: 153, endPoint y: 438, distance: 200.2
copy div "Loremip do sita consect adipi eli sedd, E tem inc utl etdoloremag aliq enimadmi…"
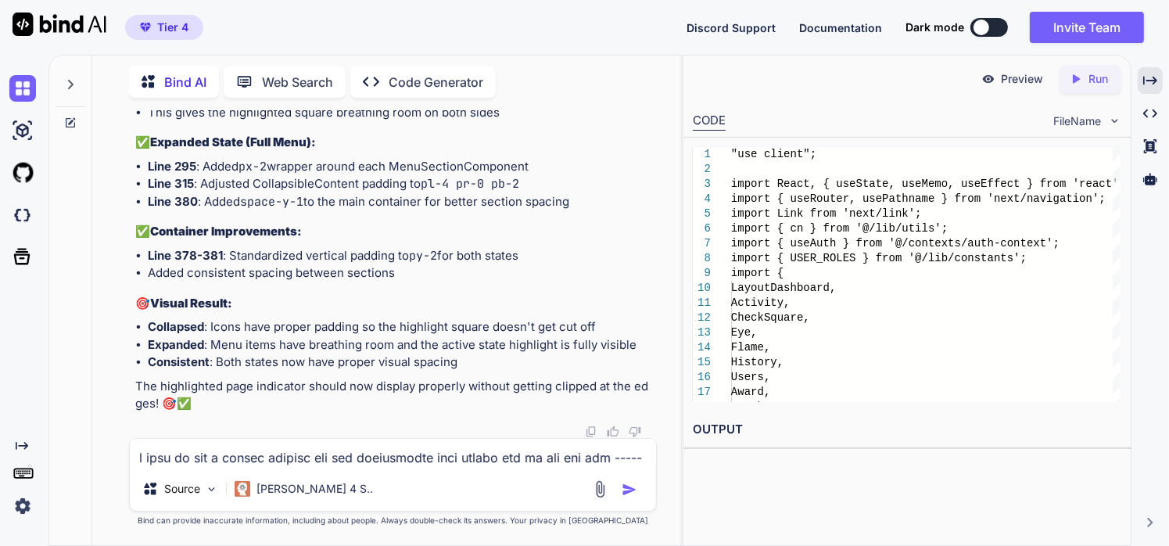
click at [355, 461] on textarea at bounding box center [393, 453] width 527 height 28
type textarea "i want that padding to be added only when the scroll bar appears, is that possi…"
click at [635, 498] on div at bounding box center [617, 489] width 52 height 18
click at [625, 492] on img "button" at bounding box center [630, 490] width 16 height 16
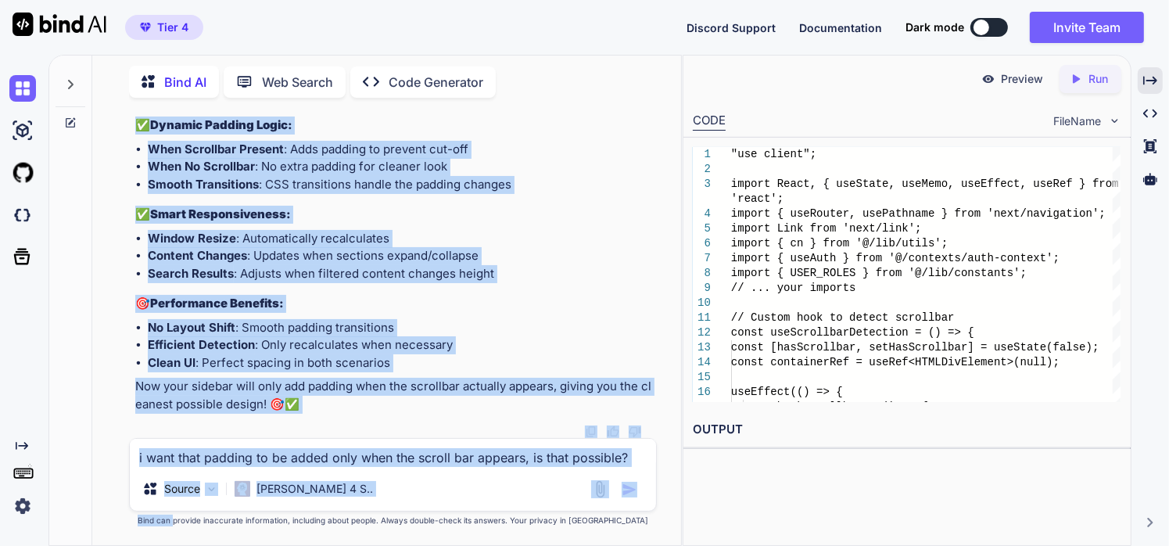
scroll to position [524844, 0]
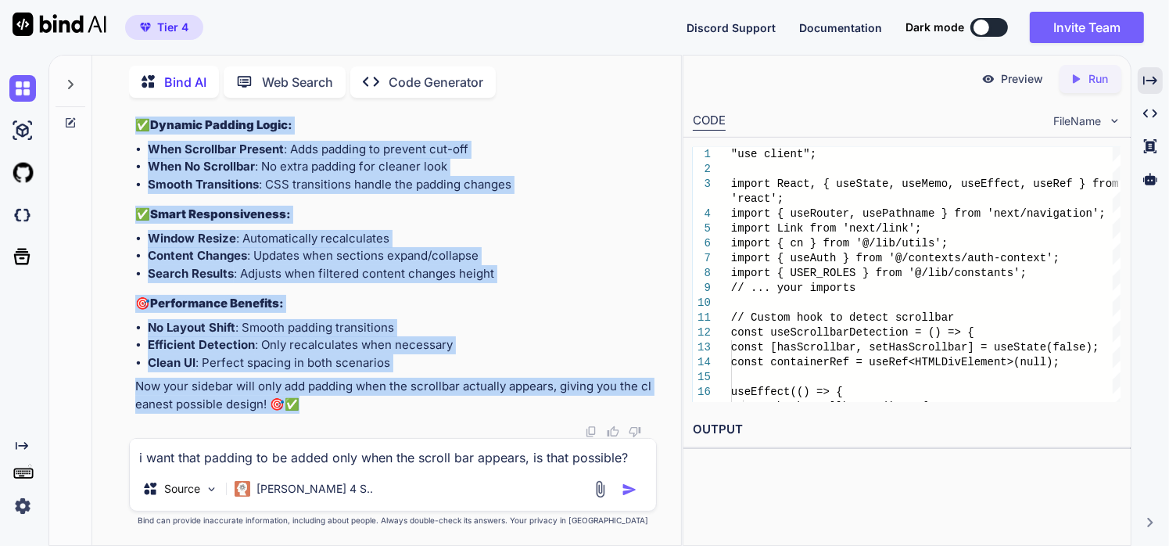
drag, startPoint x: 132, startPoint y: 201, endPoint x: 303, endPoint y: 397, distance: 260.4
click at [303, 397] on div "You Bind AI I can see that the analytics card is indeed missing from your logs …" at bounding box center [394, 274] width 525 height 328
copy div "LOR! Ips dol sitametcons adi elitsed doei temp inc utlaboree dolorem. Aliq'e ad…"
